Goal: Navigation & Orientation: Find specific page/section

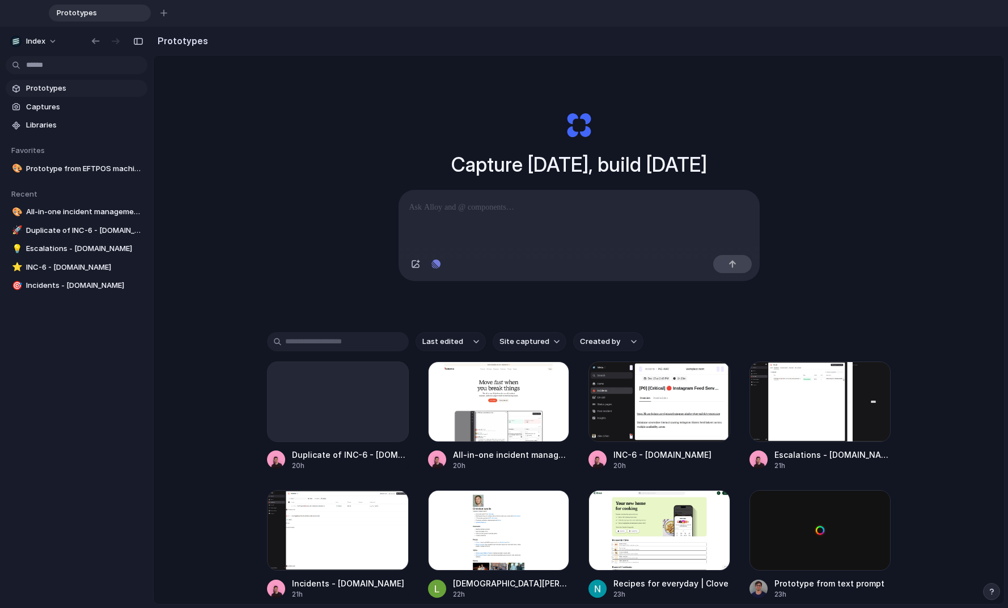
click at [323, 93] on div "Capture [DATE], build [DATE] Clone web app Clone screenshot Start from existing…" at bounding box center [579, 373] width 850 height 635
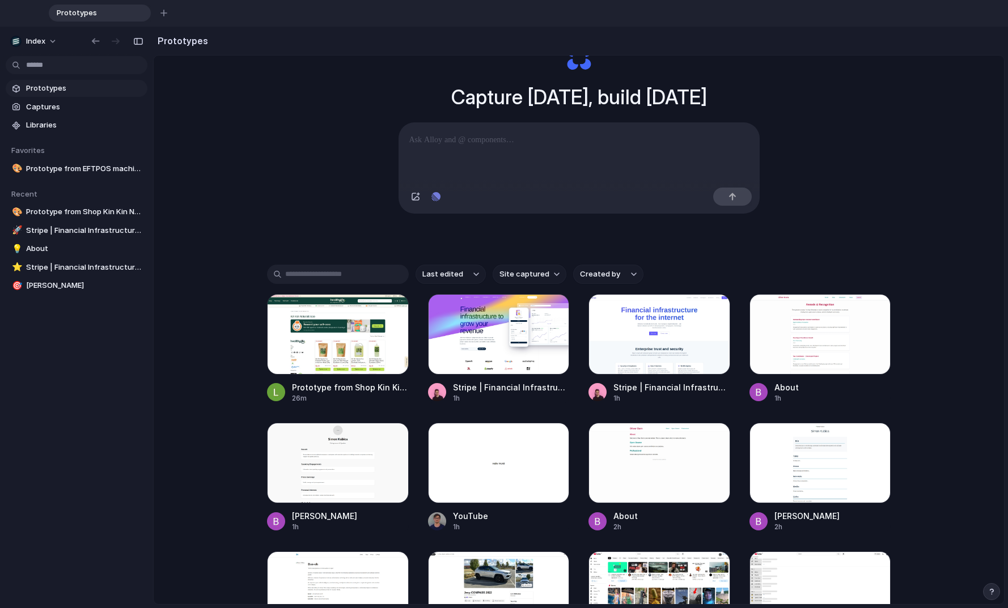
scroll to position [71, 0]
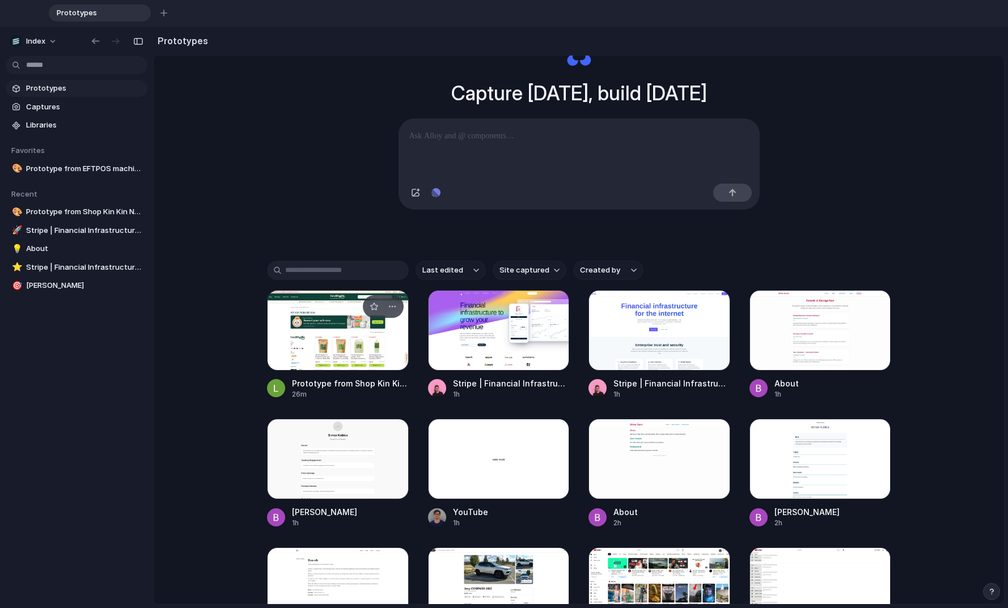
click at [309, 333] on div at bounding box center [338, 330] width 142 height 80
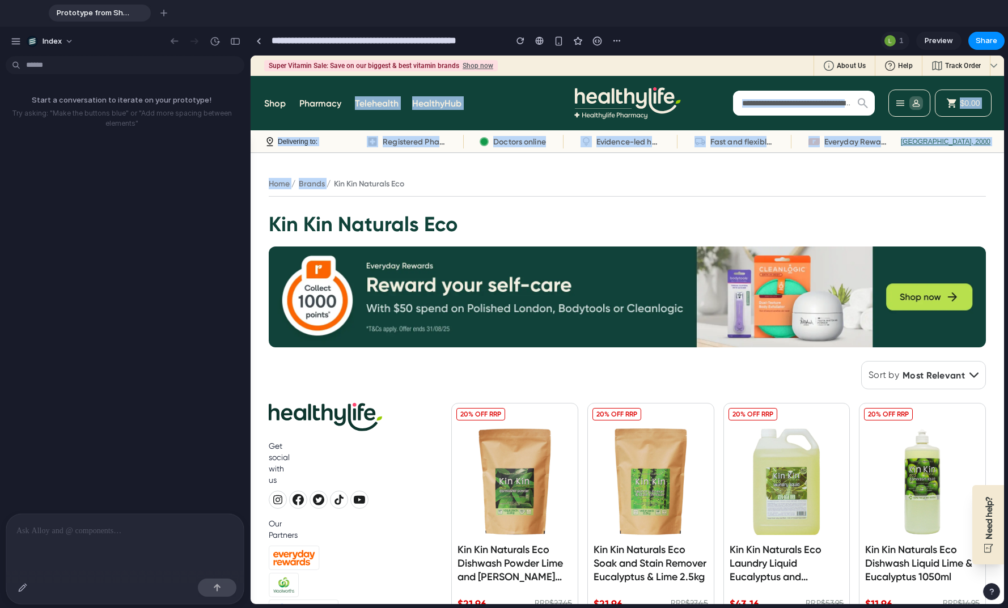
drag, startPoint x: 460, startPoint y: 165, endPoint x: 332, endPoint y: 121, distance: 136.0
click at [443, 150] on button "Delivering to: [GEOGRAPHIC_DATA], 2000" at bounding box center [627, 141] width 753 height 23
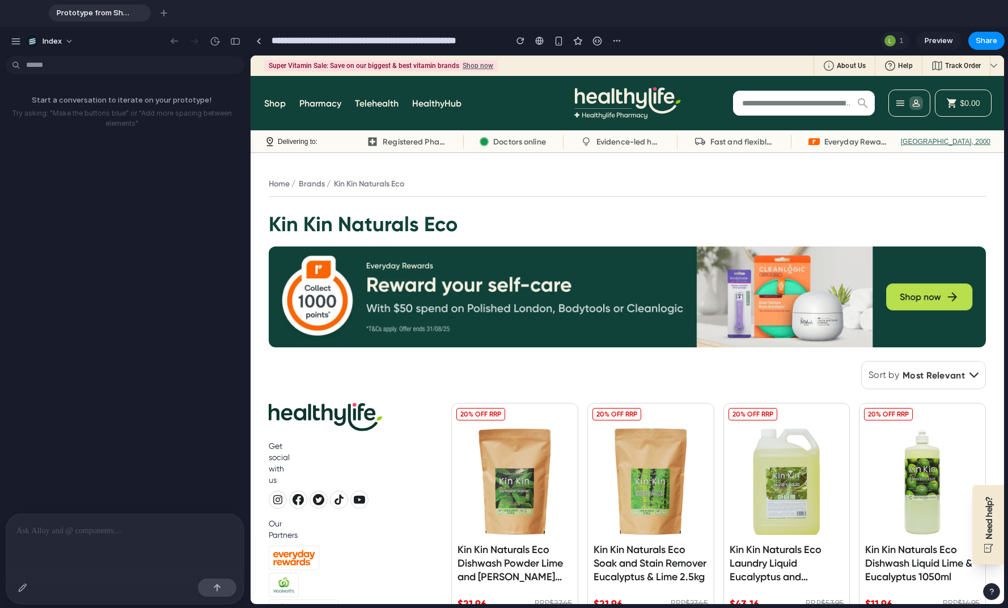
drag, startPoint x: 357, startPoint y: 183, endPoint x: 357, endPoint y: 192, distance: 9.6
click at [430, 189] on ol "Home Brands Kin Kin Naturals Eco" at bounding box center [627, 183] width 717 height 11
drag, startPoint x: 406, startPoint y: 185, endPoint x: 265, endPoint y: 185, distance: 140.6
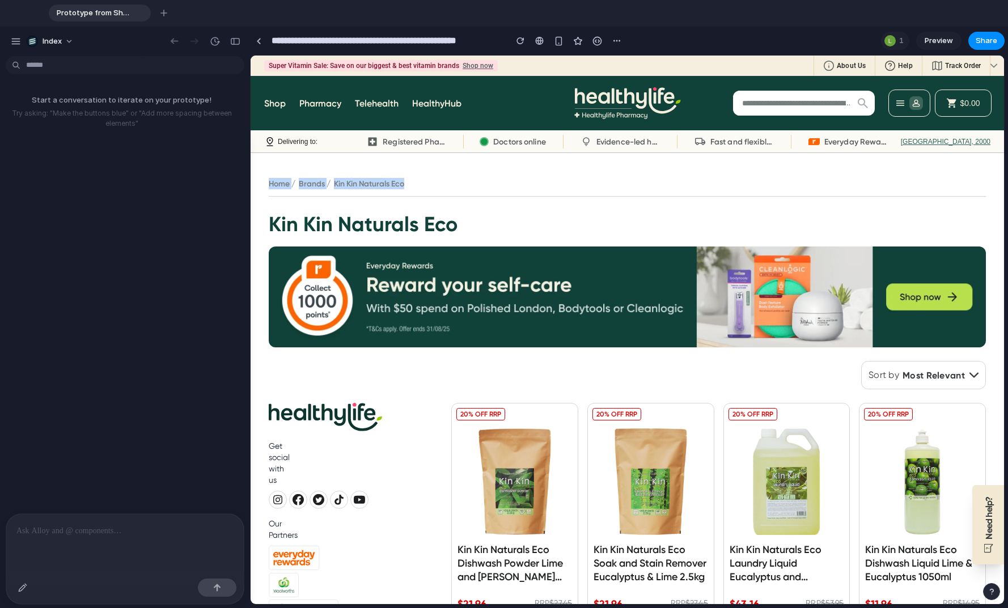
drag, startPoint x: 260, startPoint y: 184, endPoint x: 465, endPoint y: 184, distance: 205.2
click at [465, 184] on ol "Home Brands Kin Kin Naturals Eco" at bounding box center [627, 183] width 717 height 11
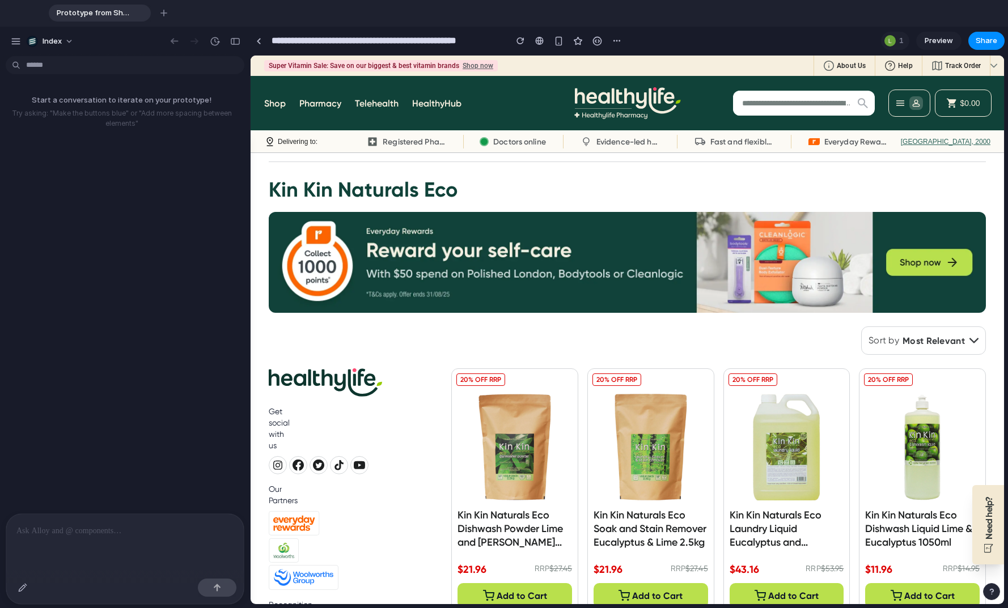
scroll to position [52, 0]
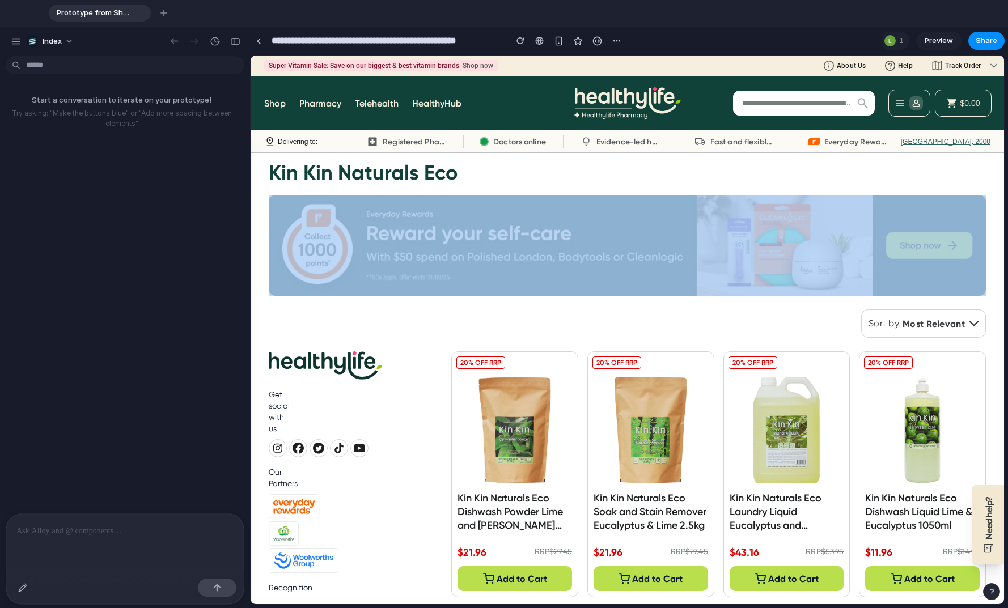
drag, startPoint x: 631, startPoint y: 184, endPoint x: 631, endPoint y: 308, distance: 124.1
drag, startPoint x: 627, startPoint y: 285, endPoint x: 626, endPoint y: 190, distance: 94.7
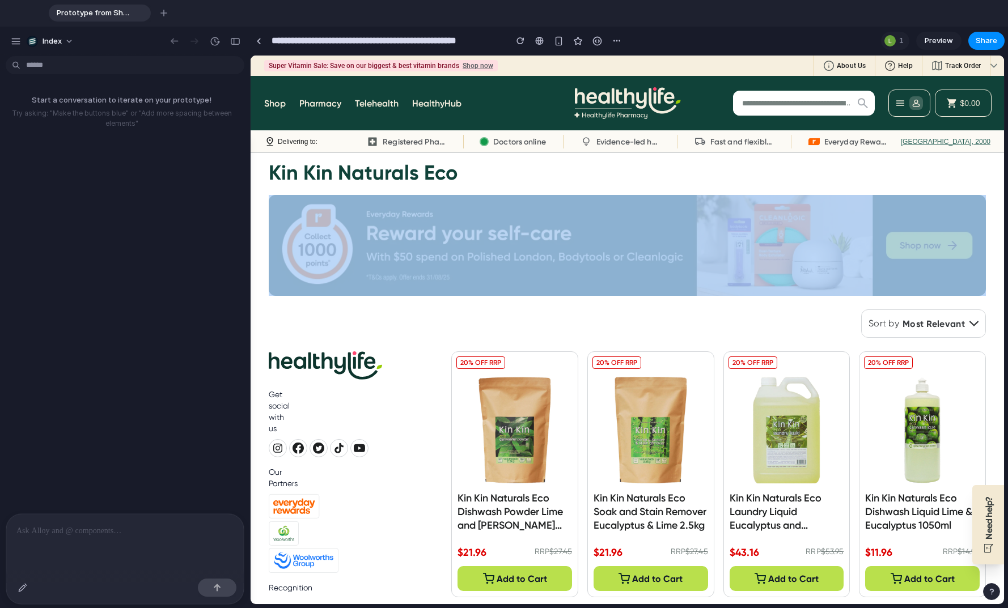
drag, startPoint x: 620, startPoint y: 188, endPoint x: 629, endPoint y: 319, distance: 131.8
click at [629, 319] on div "Filter Sort by Most Relevant" at bounding box center [718, 323] width 534 height 28
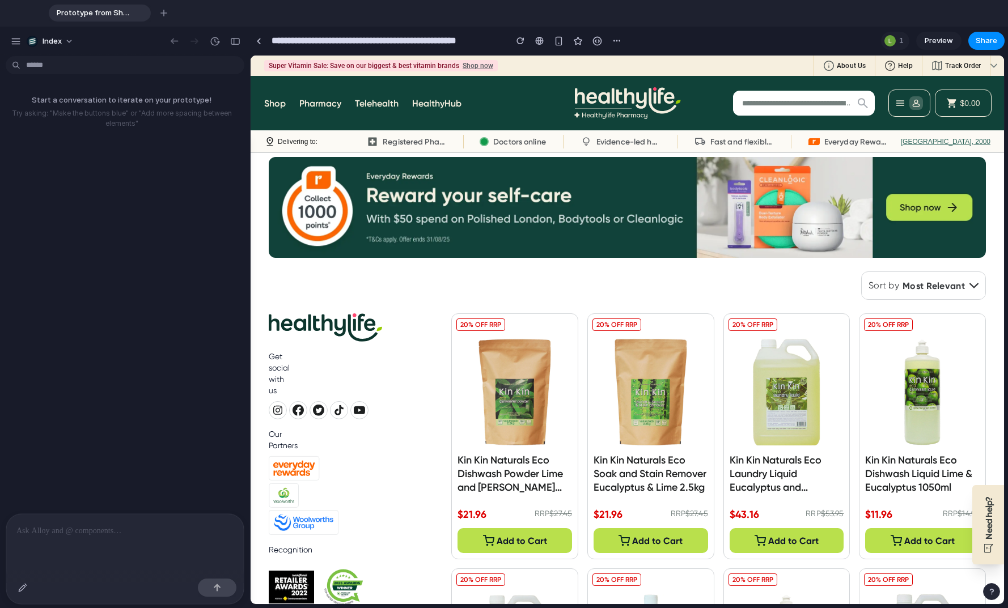
scroll to position [138, 0]
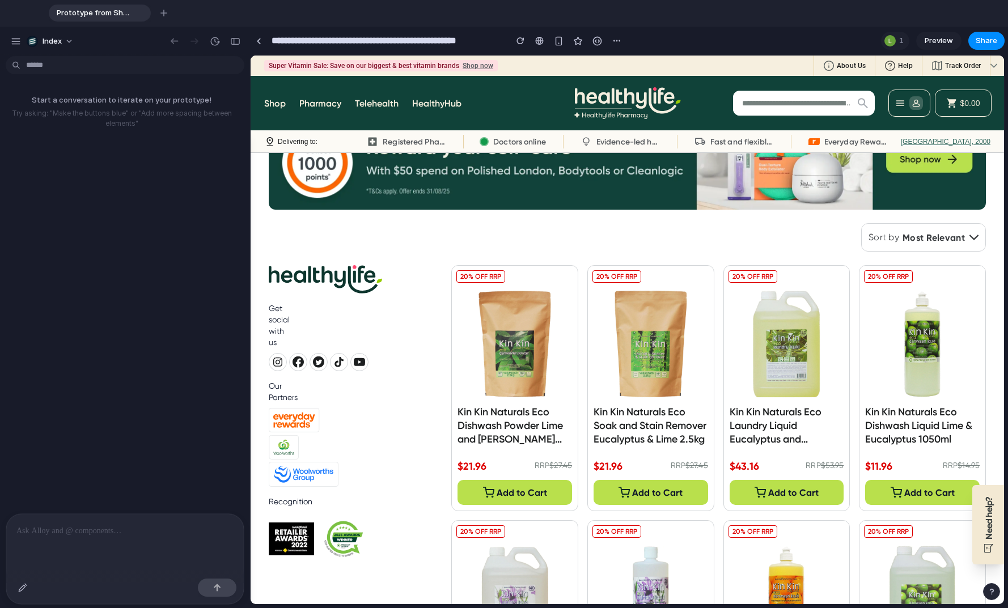
click at [625, 413] on h3 "Kin Kin Naturals Eco Soak and Stain Remover Eucalyptus & Lime 2.5kg" at bounding box center [650, 425] width 114 height 41
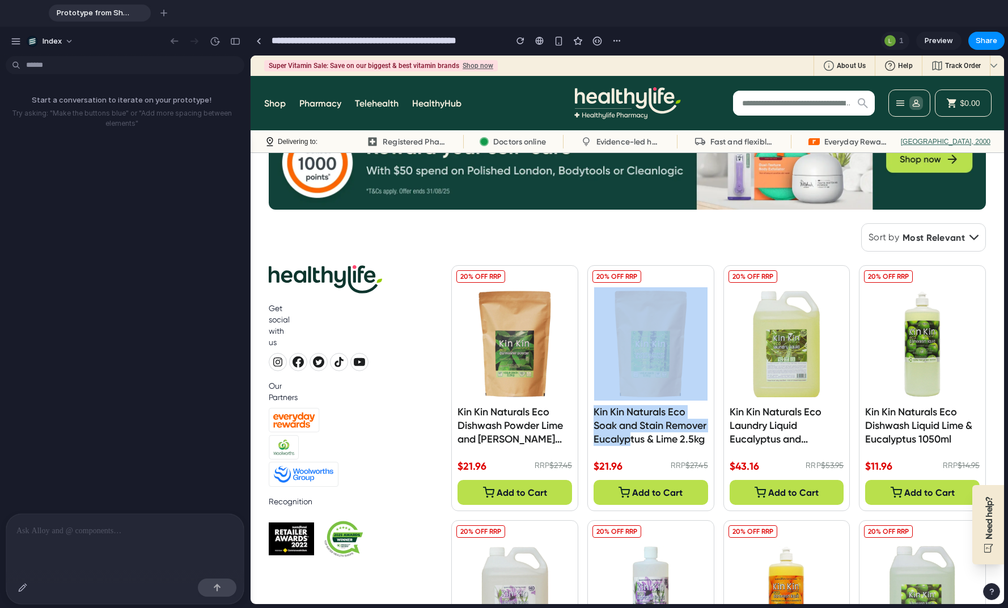
drag, startPoint x: 669, startPoint y: 442, endPoint x: 599, endPoint y: 366, distance: 103.4
click at [599, 366] on link "Kin Kin Naturals Eco Soak and Stain Remover Eucalyptus & Lime 2.5kg" at bounding box center [650, 361] width 114 height 181
click at [587, 356] on div "Kin Kin Naturals Eco Soak and Stain Remover Eucalyptus & Lime 2.5kg $21.96 RRP …" at bounding box center [650, 388] width 127 height 246
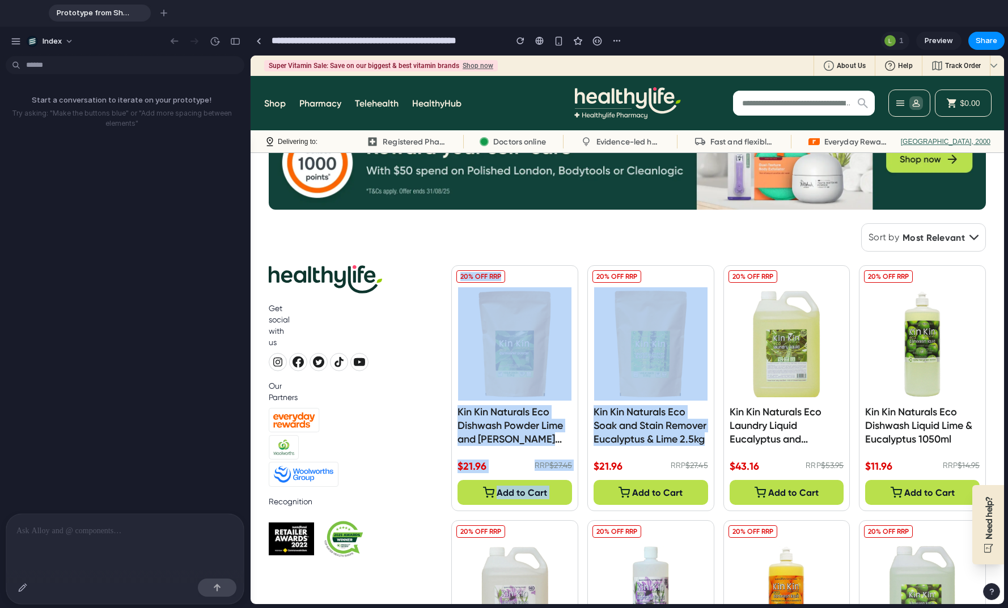
drag, startPoint x: 578, startPoint y: 309, endPoint x: 660, endPoint y: 447, distance: 160.6
click at [660, 447] on link "Kin Kin Naturals Eco Soak and Stain Remover Eucalyptus & Lime 2.5kg" at bounding box center [650, 361] width 114 height 181
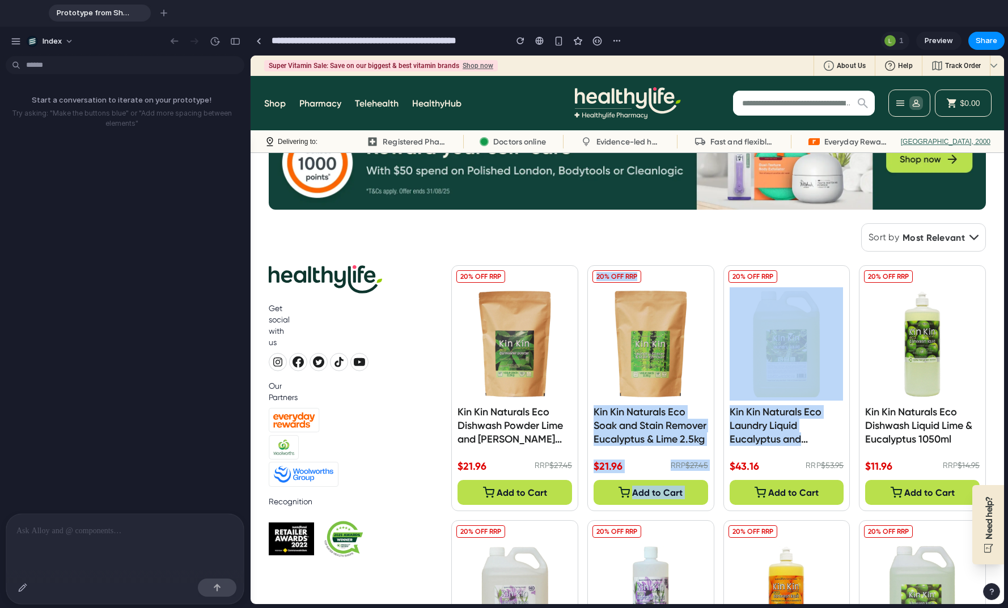
drag, startPoint x: 833, startPoint y: 447, endPoint x: 702, endPoint y: 402, distance: 138.4
click at [702, 402] on div "Kin Kin Naturals Eco Soak and Stain Remover Eucalyptus & Lime 2.5kg $21.96 RRP …" at bounding box center [650, 388] width 127 height 246
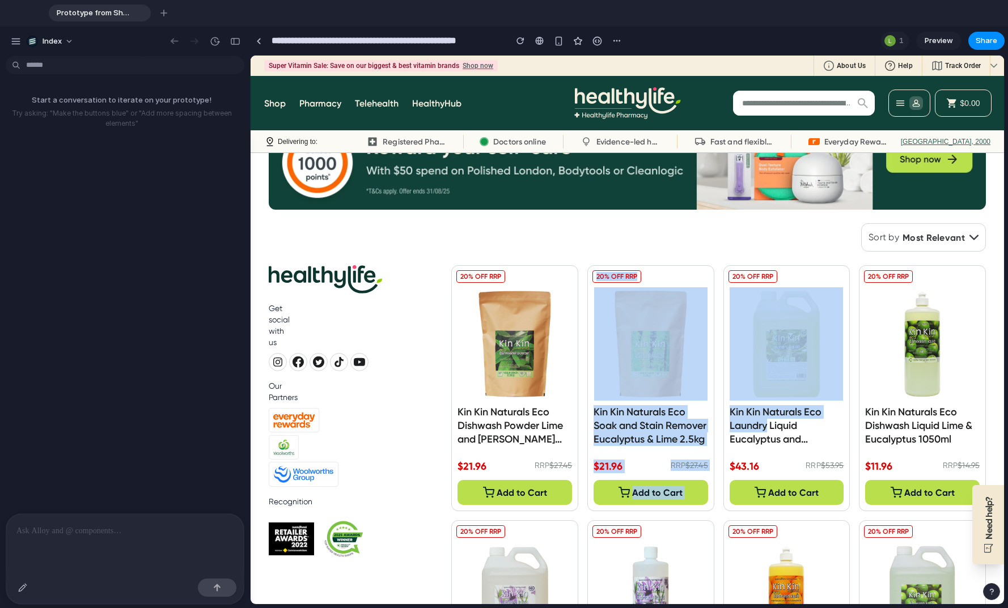
drag, startPoint x: 729, startPoint y: 411, endPoint x: 606, endPoint y: 364, distance: 131.4
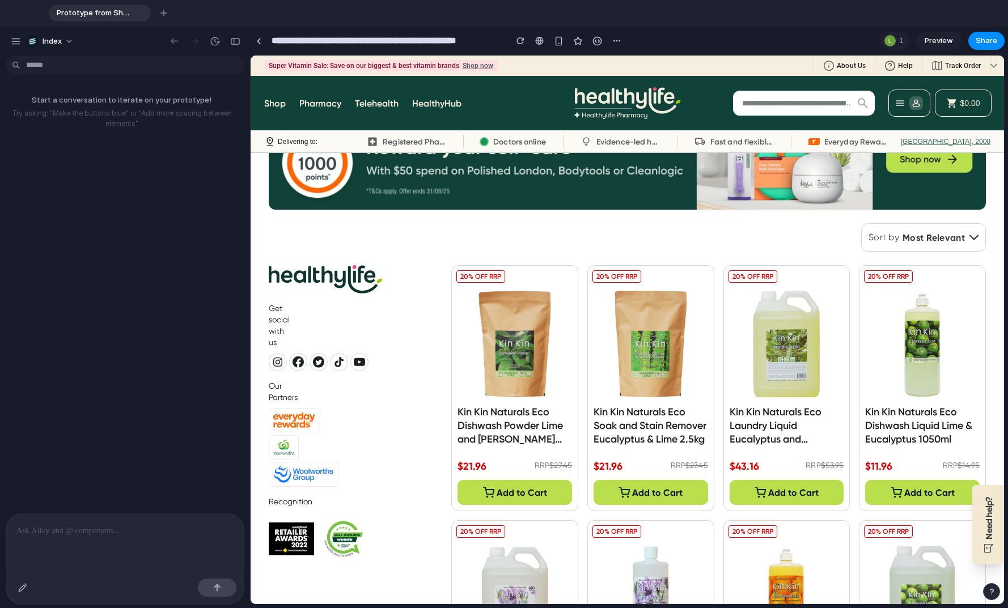
click at [643, 409] on h3 "Kin Kin Naturals Eco Soak and Stain Remover Eucalyptus & Lime 2.5kg" at bounding box center [650, 425] width 114 height 41
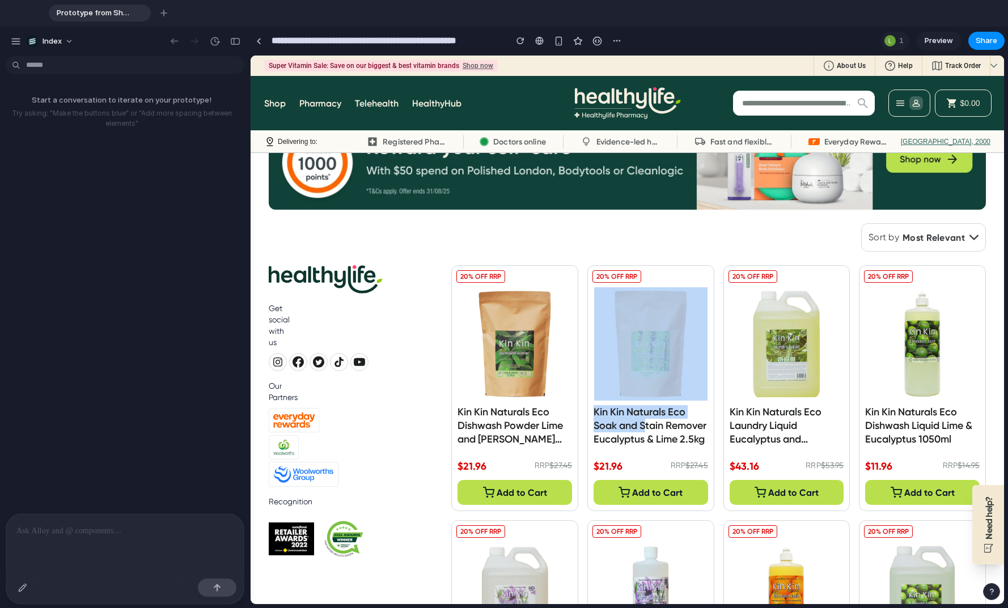
drag, startPoint x: 630, startPoint y: 290, endPoint x: 630, endPoint y: 252, distance: 38.0
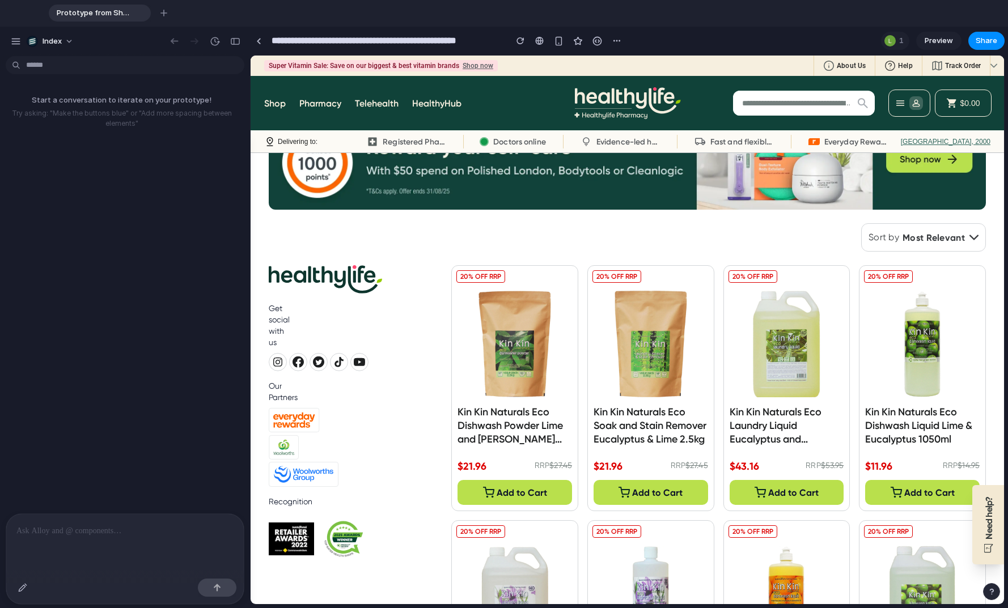
click at [530, 249] on div "Filter Sort by Most Relevant" at bounding box center [718, 237] width 534 height 28
click at [168, 198] on div "Start a conversation to iterate on your prototype! Try asking: "Make the button…" at bounding box center [121, 287] width 243 height 453
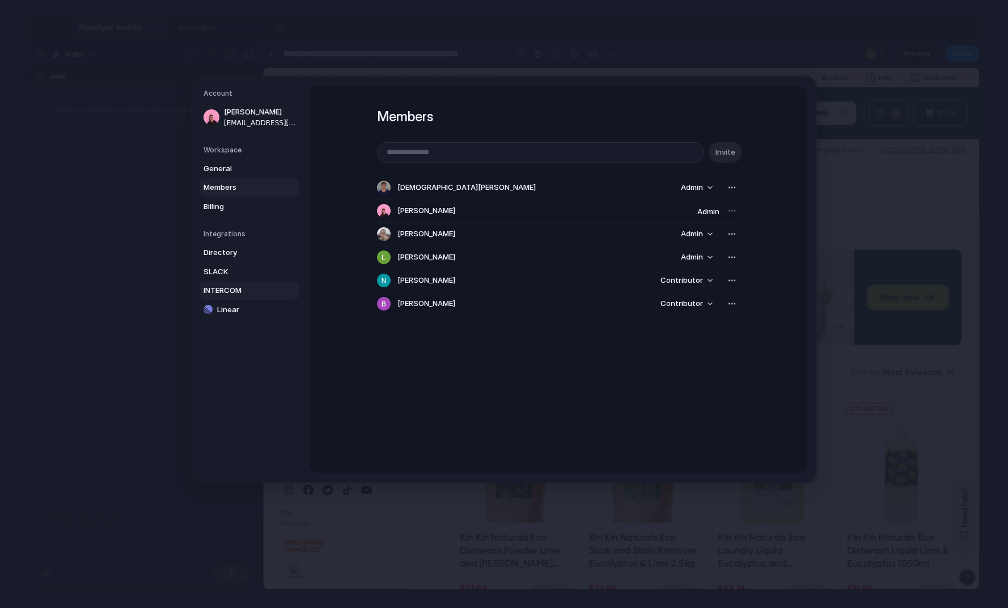
click at [219, 292] on span "INTERCOM" at bounding box center [239, 290] width 73 height 11
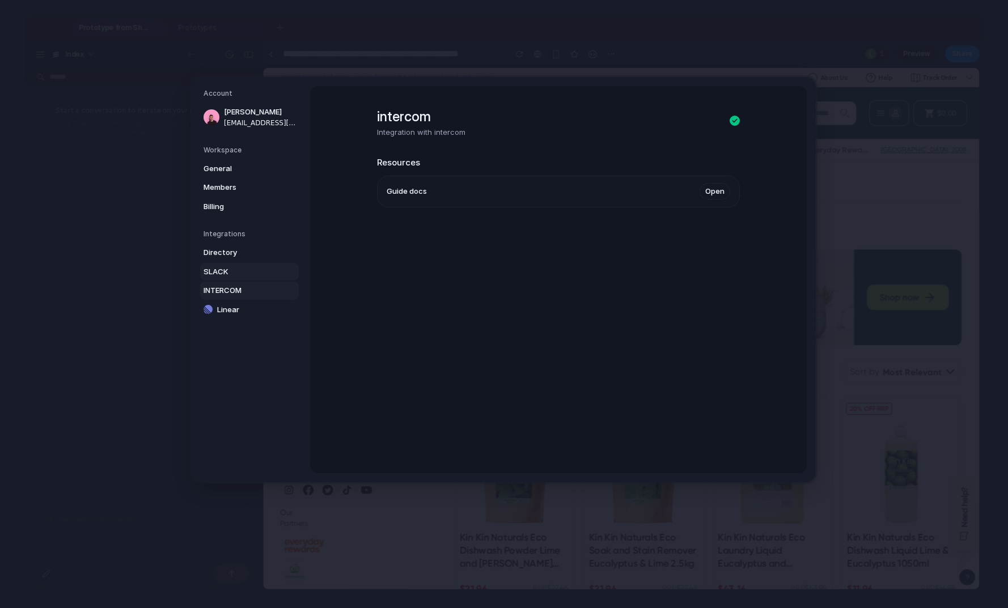
click at [242, 272] on span "SLACK" at bounding box center [239, 271] width 73 height 11
click at [243, 303] on link "Linear" at bounding box center [249, 310] width 99 height 18
click at [240, 295] on span "INTERCOM" at bounding box center [239, 290] width 73 height 11
click at [235, 274] on span "SLACK" at bounding box center [239, 271] width 73 height 11
click at [227, 163] on span "General" at bounding box center [239, 168] width 73 height 11
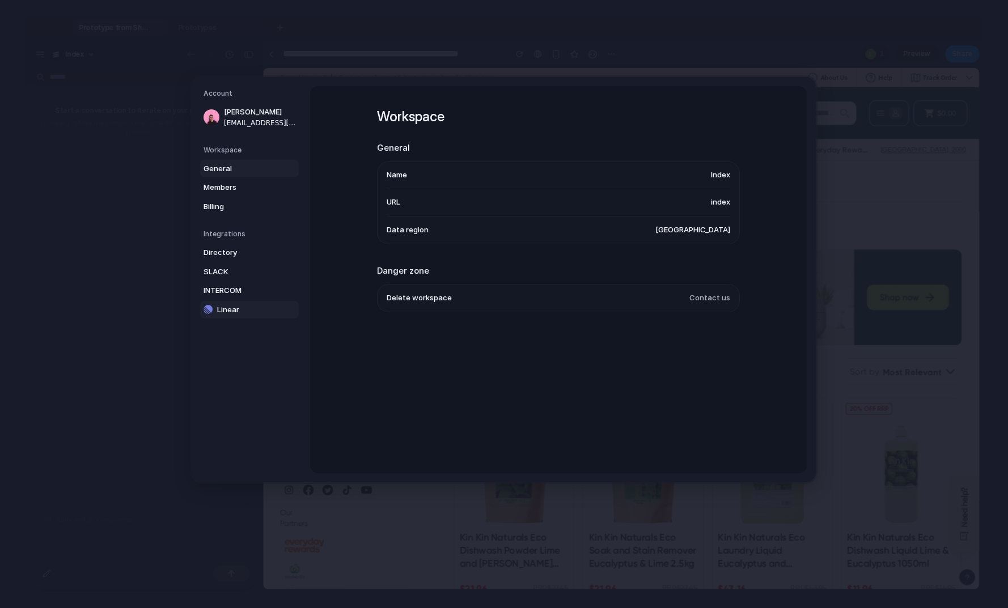
click at [235, 301] on link "Linear" at bounding box center [249, 310] width 99 height 18
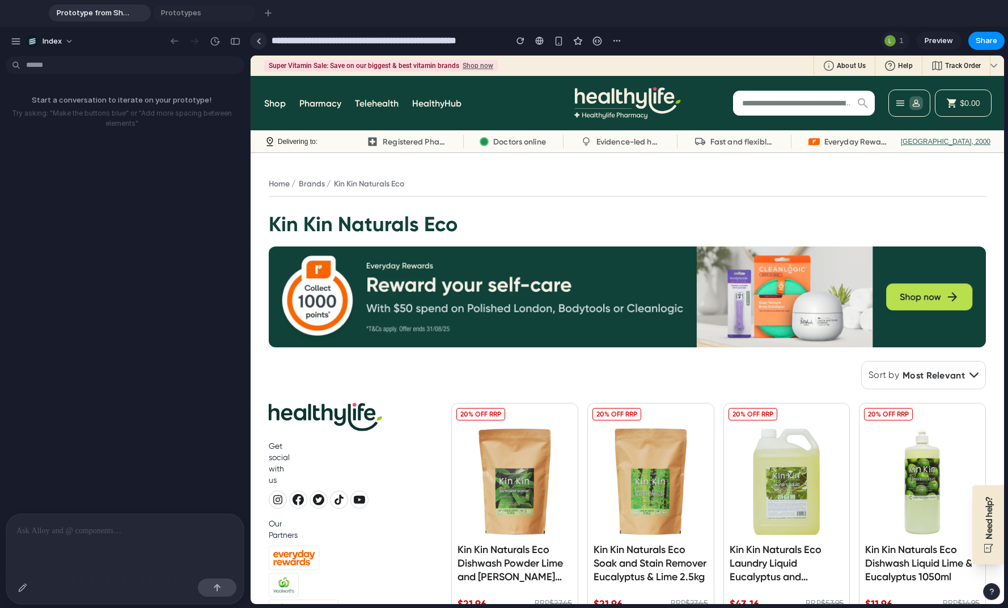
click at [260, 35] on link at bounding box center [258, 40] width 17 height 17
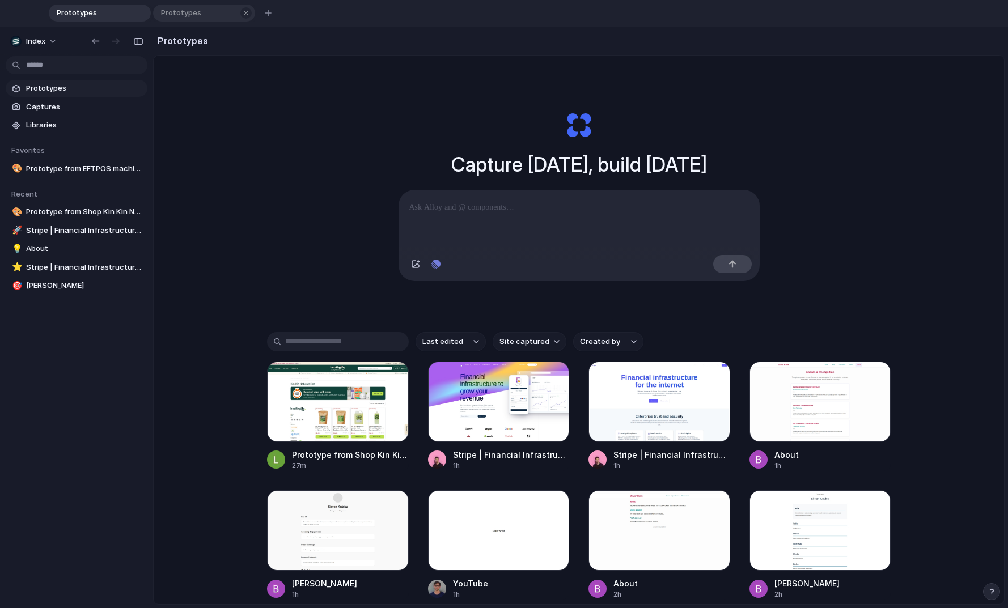
click at [203, 10] on span "Prototypes" at bounding box center [196, 12] width 80 height 11
click at [243, 11] on div "button" at bounding box center [246, 13] width 8 height 8
click at [240, 124] on div "Capture [DATE], build [DATE] Clone web app Clone screenshot Start from existing…" at bounding box center [579, 373] width 850 height 635
